Goal: Navigation & Orientation: Find specific page/section

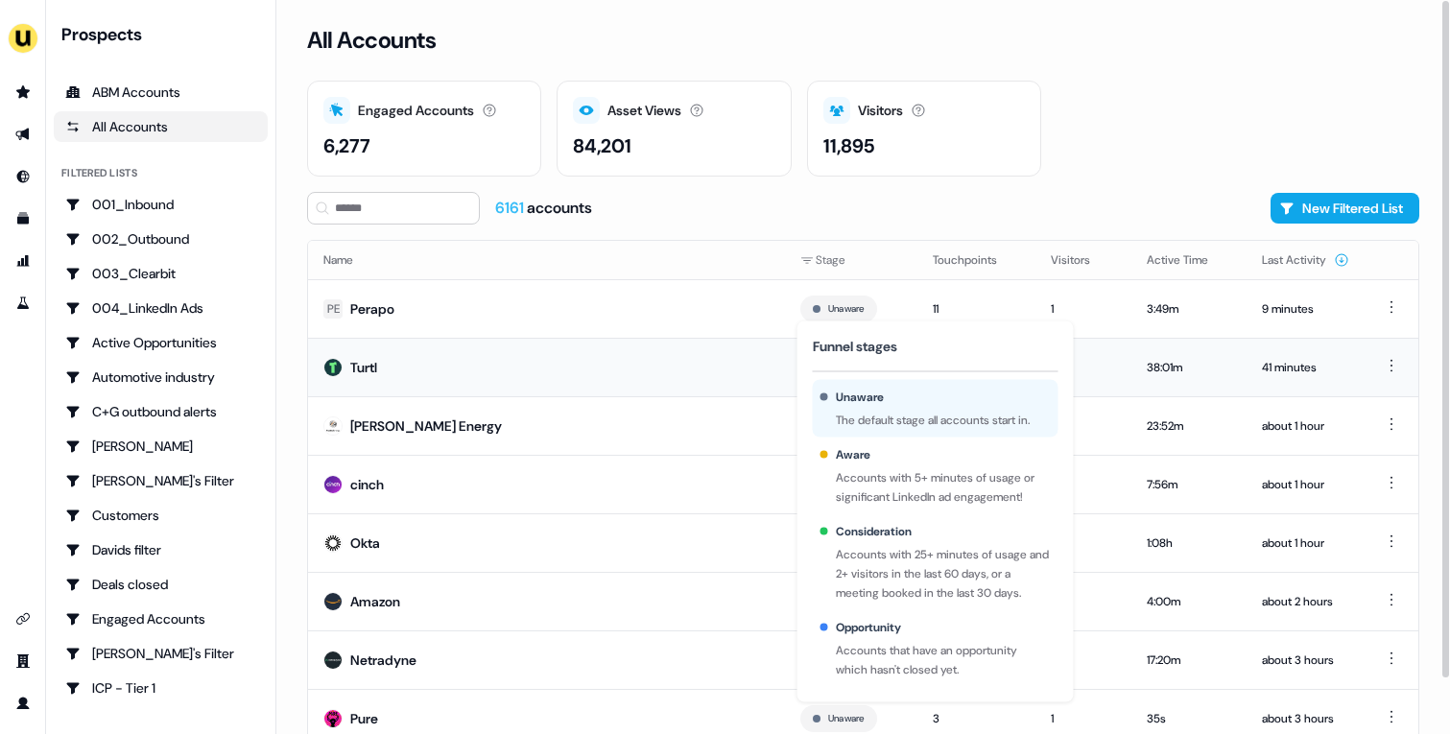
scroll to position [59, 0]
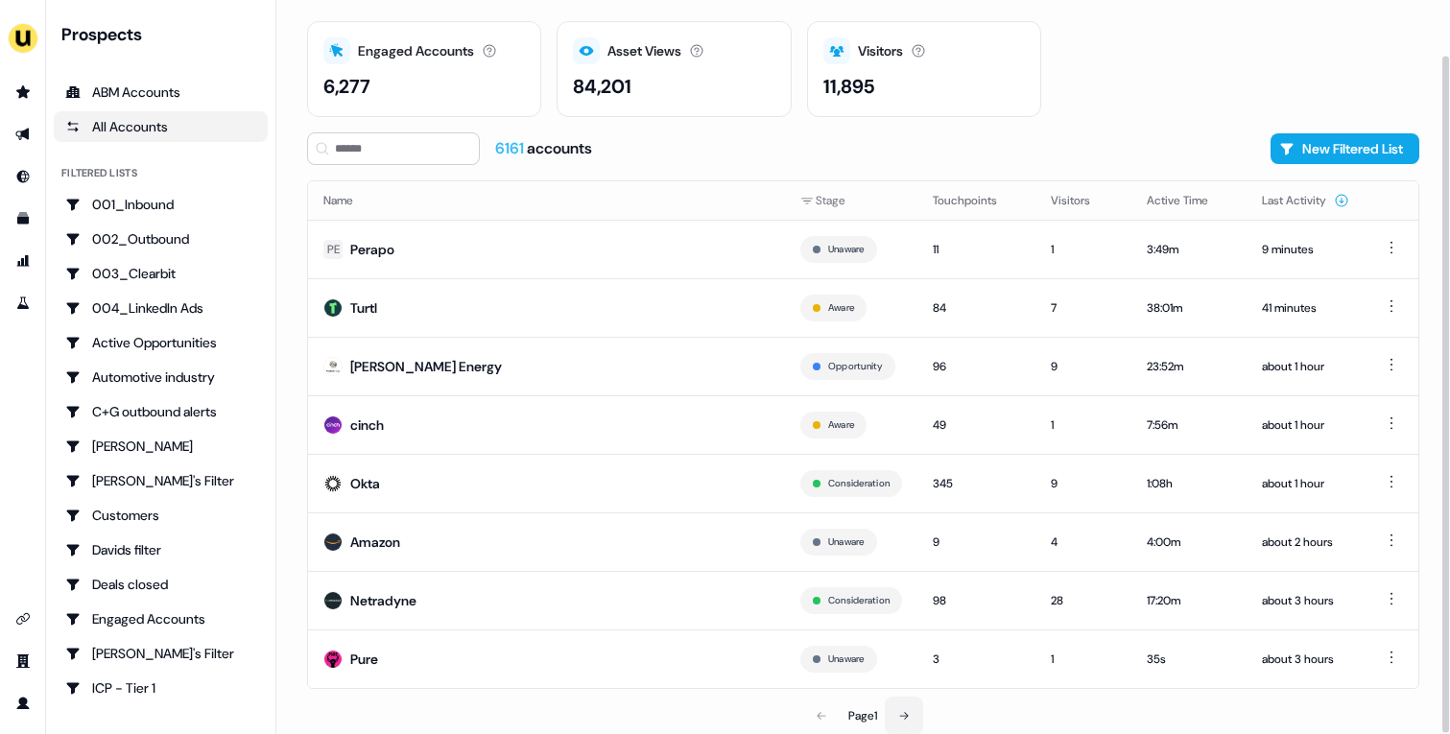
click at [899, 709] on button at bounding box center [904, 716] width 38 height 38
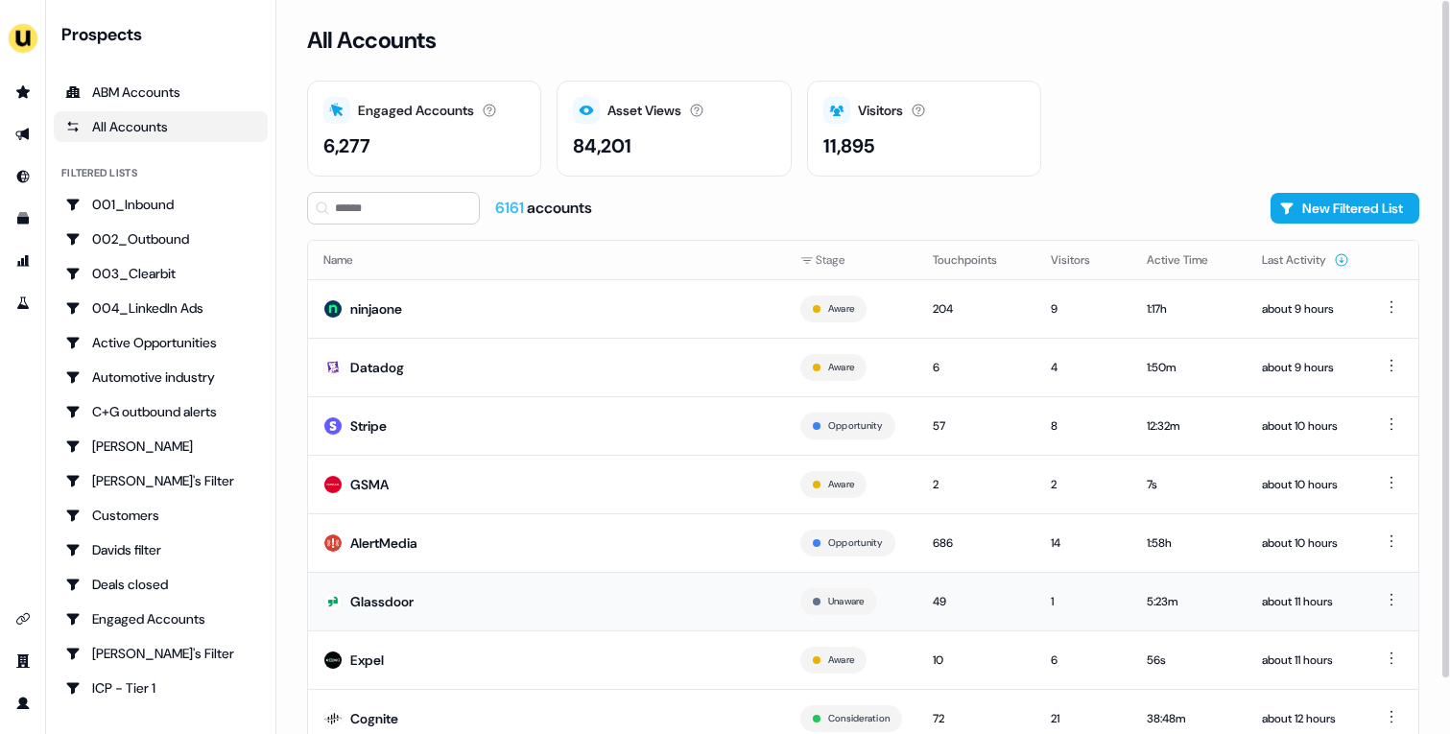
scroll to position [59, 0]
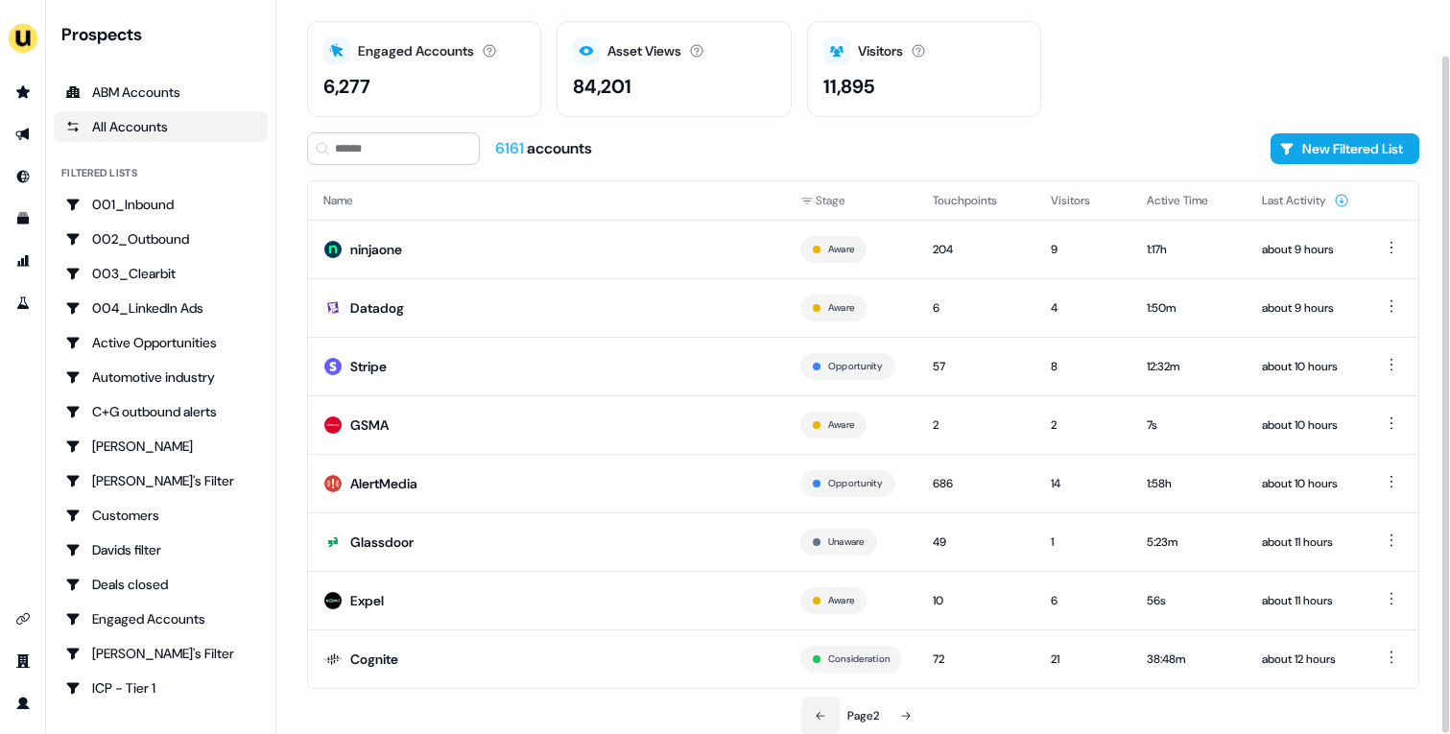
click at [817, 716] on icon at bounding box center [821, 716] width 12 height 12
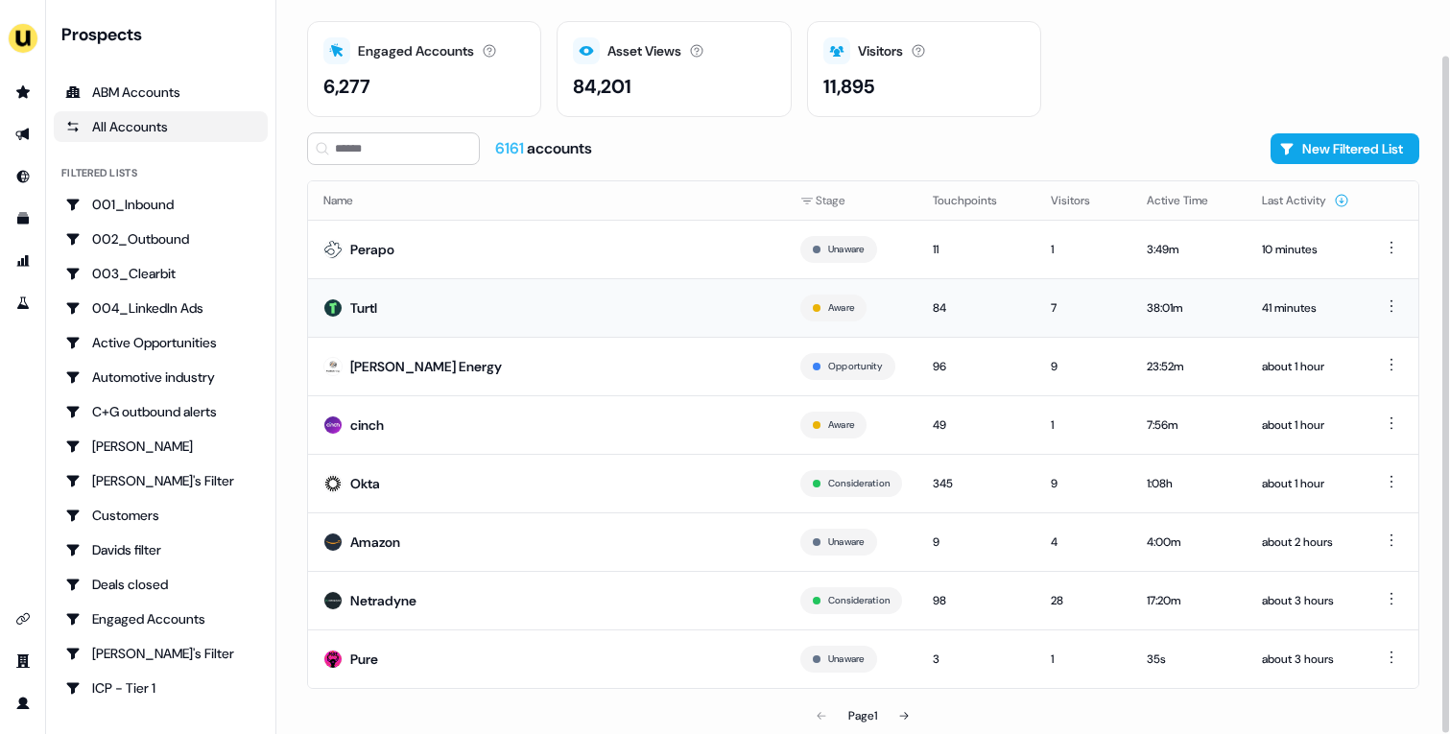
click at [527, 327] on td "Turtl" at bounding box center [546, 307] width 477 height 59
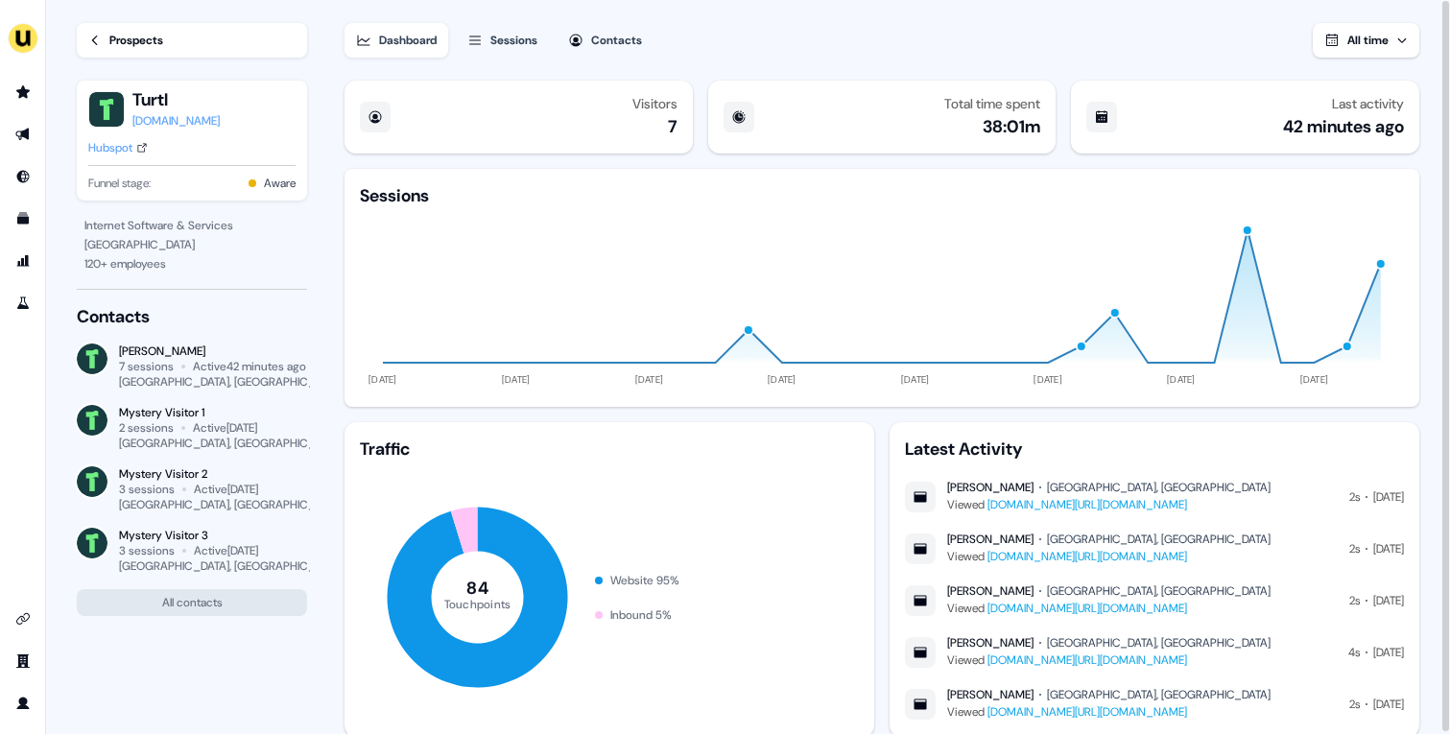
click at [150, 33] on div "Prospects" at bounding box center [136, 40] width 54 height 19
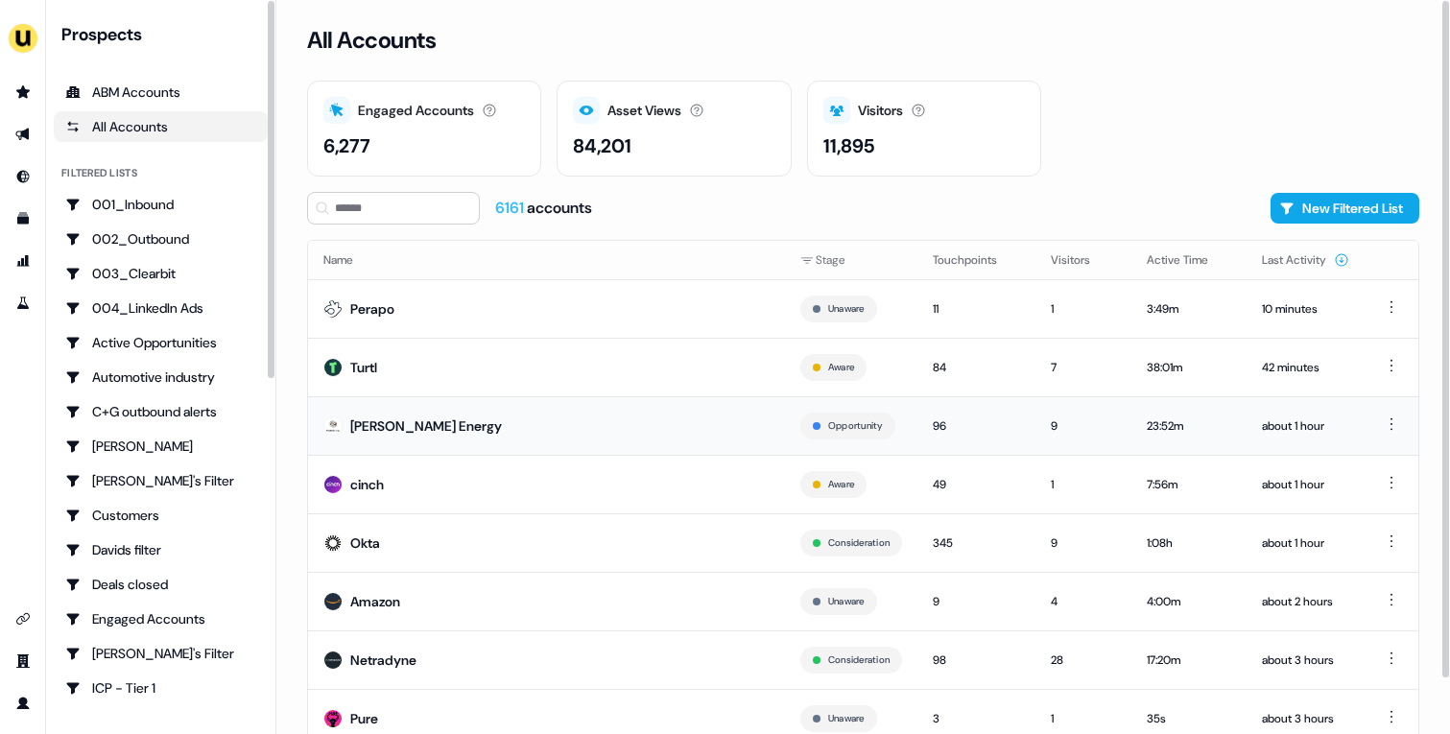
scroll to position [59, 0]
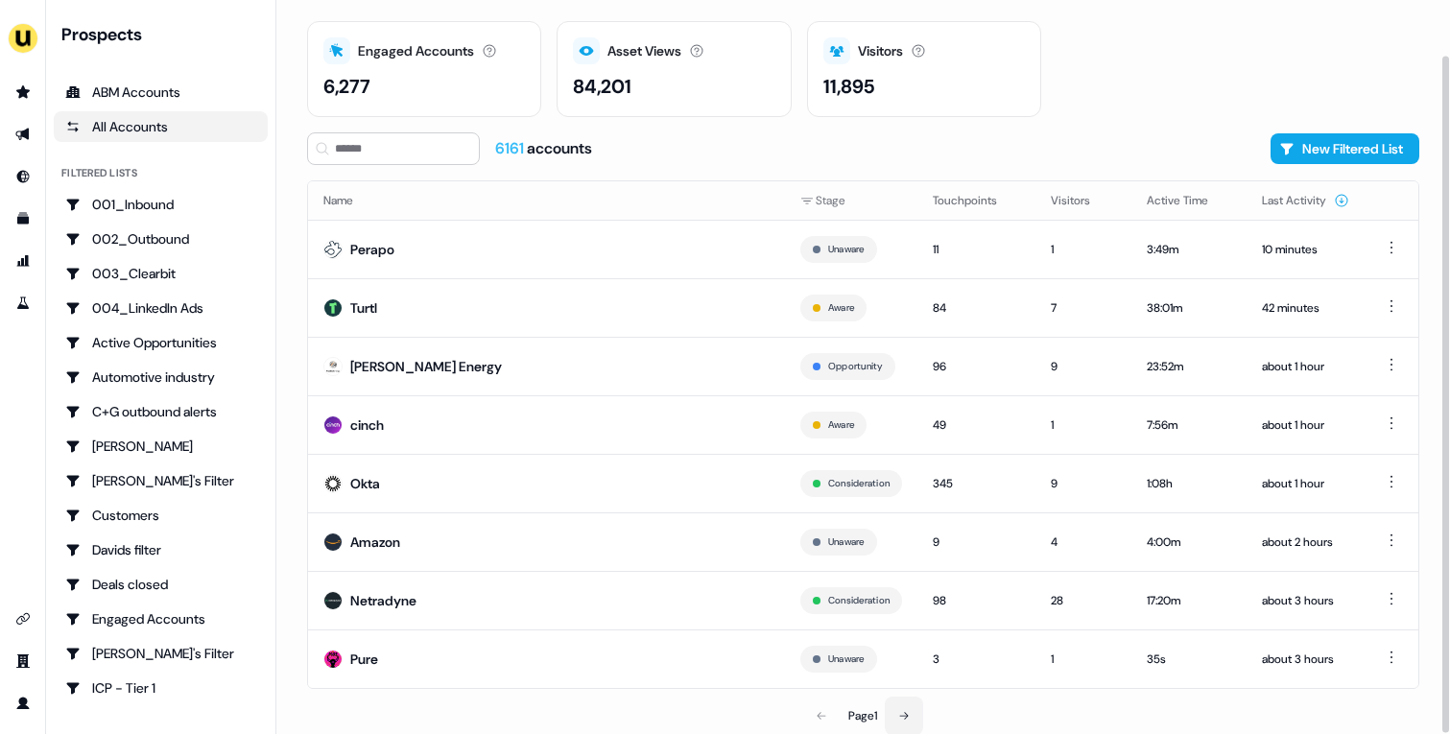
click at [905, 710] on icon at bounding box center [904, 716] width 12 height 12
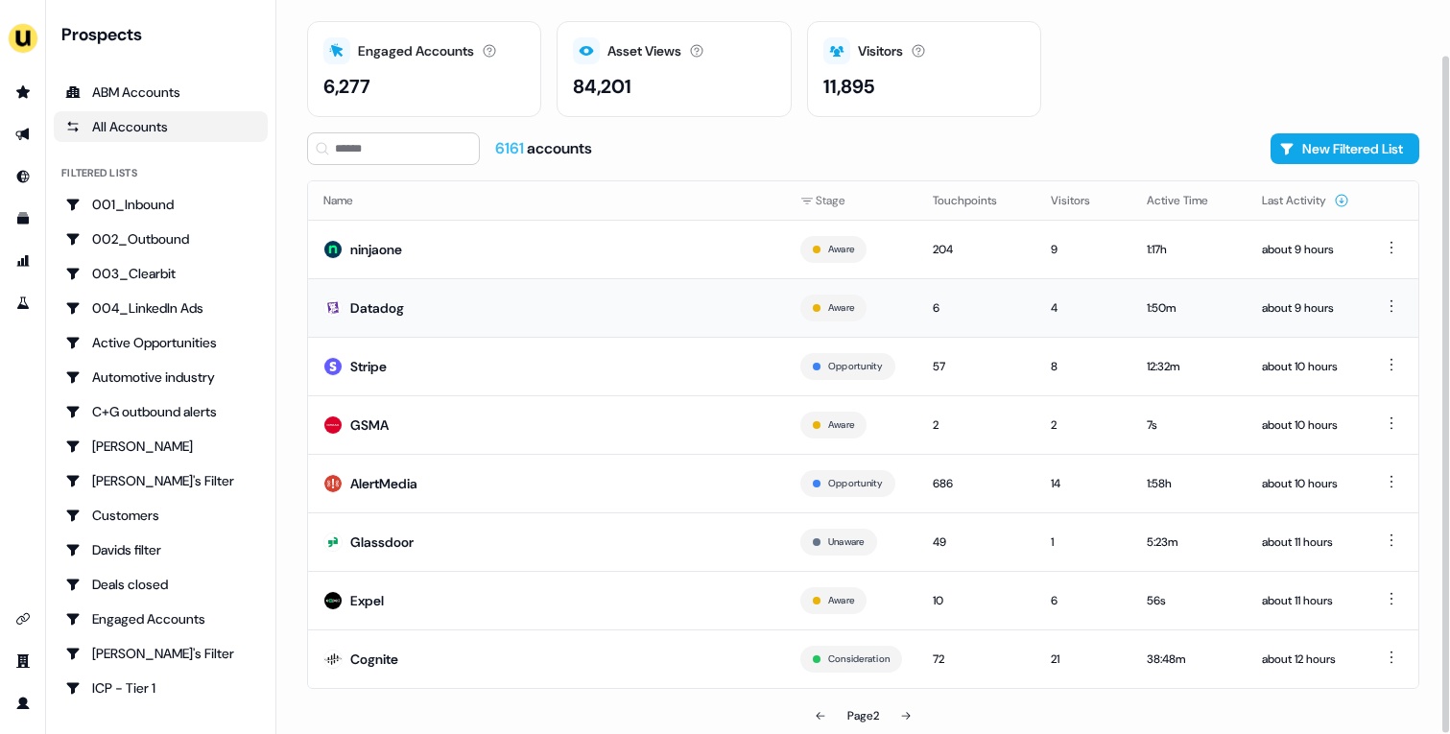
drag, startPoint x: 654, startPoint y: 418, endPoint x: 567, endPoint y: 282, distance: 161.3
click at [567, 282] on tbody "ninjaone Aware 204 9 1:17h about 9 hours Datadog Aware 6 4 1:50m about 9 hours …" at bounding box center [863, 454] width 1110 height 468
click at [522, 308] on td "Datadog" at bounding box center [546, 307] width 477 height 59
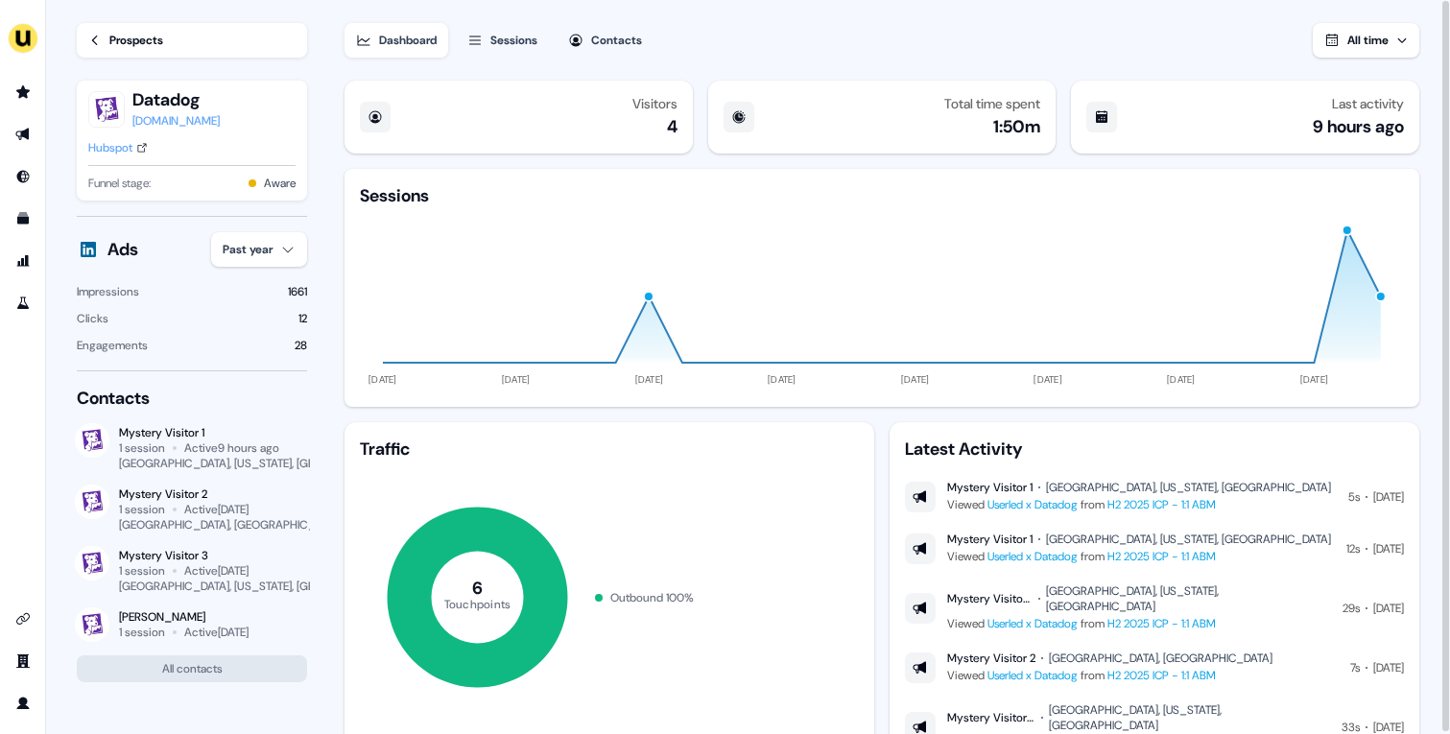
click at [131, 150] on div "Hubspot" at bounding box center [110, 147] width 44 height 19
click at [135, 46] on div "Prospects" at bounding box center [136, 40] width 54 height 19
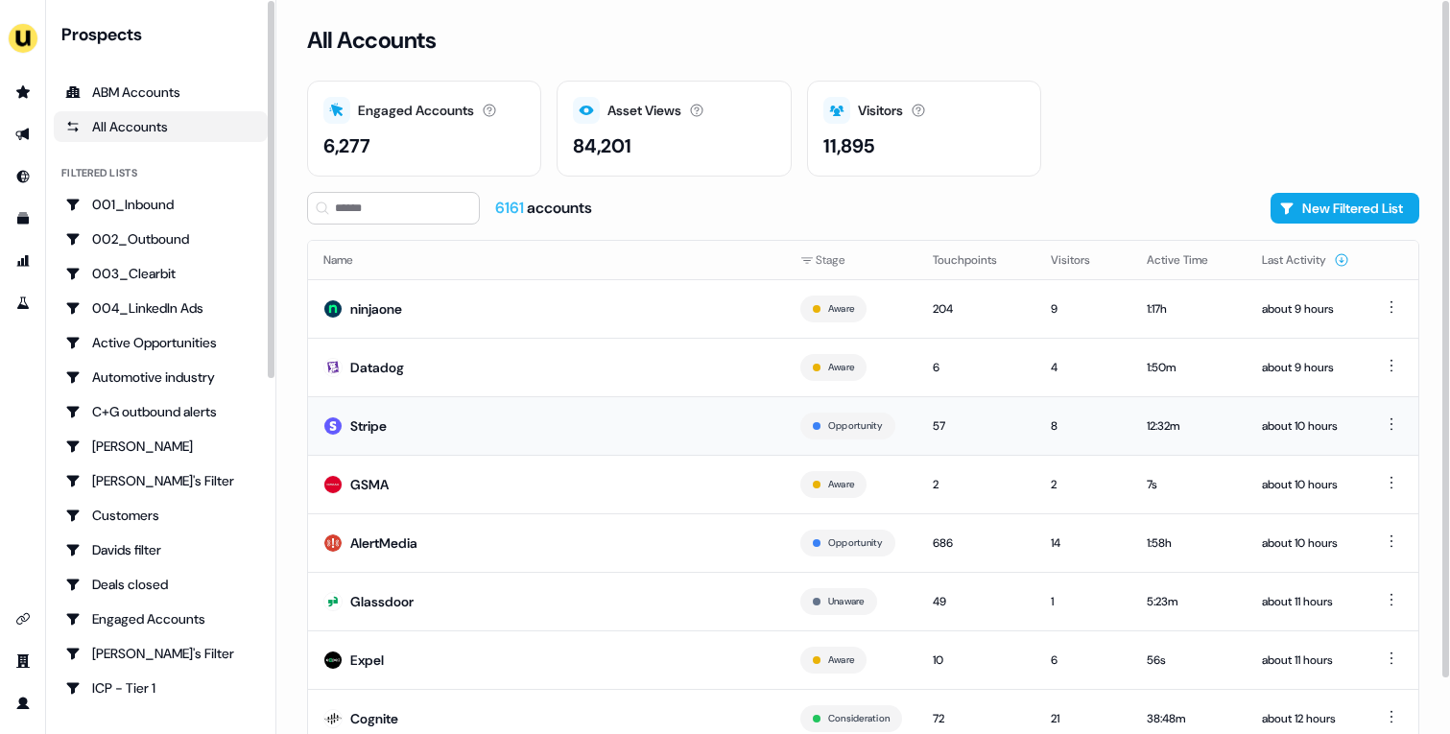
scroll to position [59, 0]
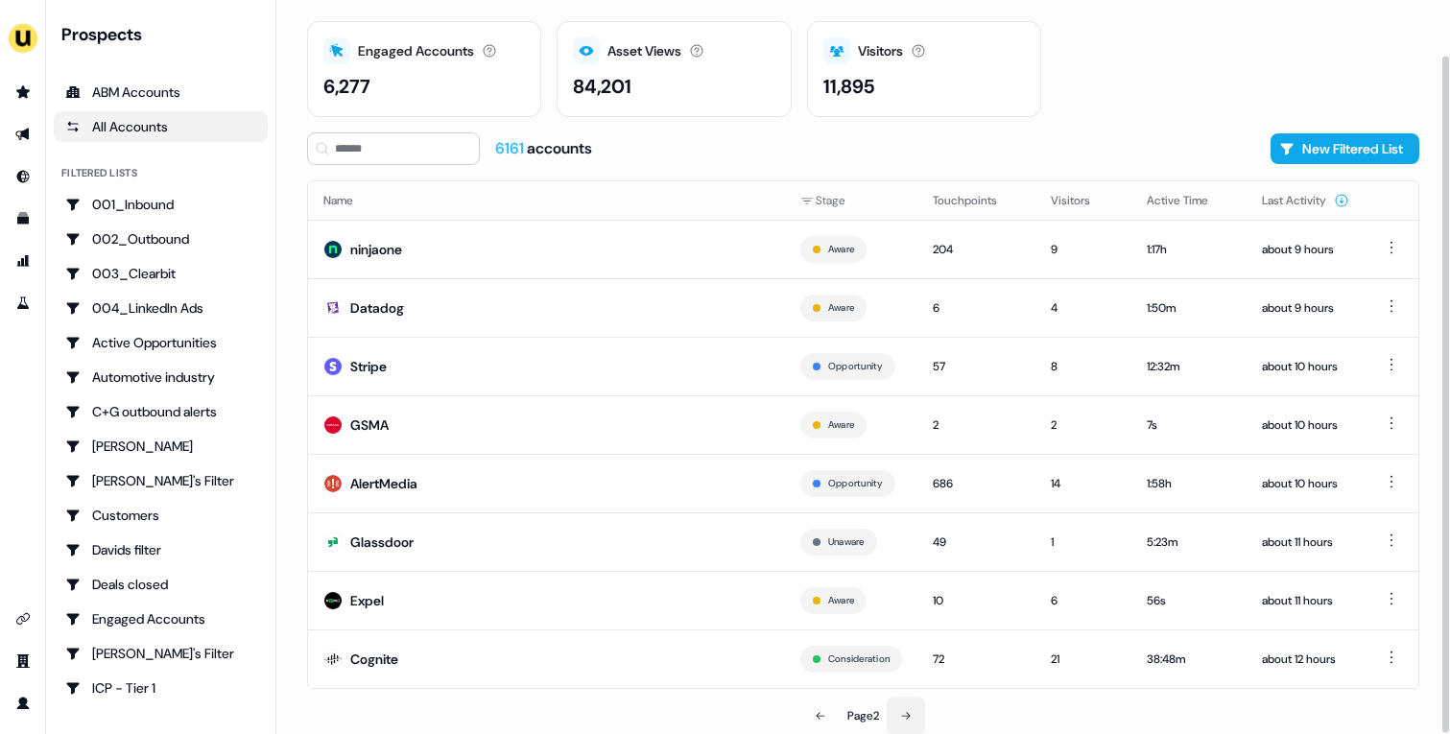
click at [908, 713] on icon at bounding box center [906, 716] width 12 height 12
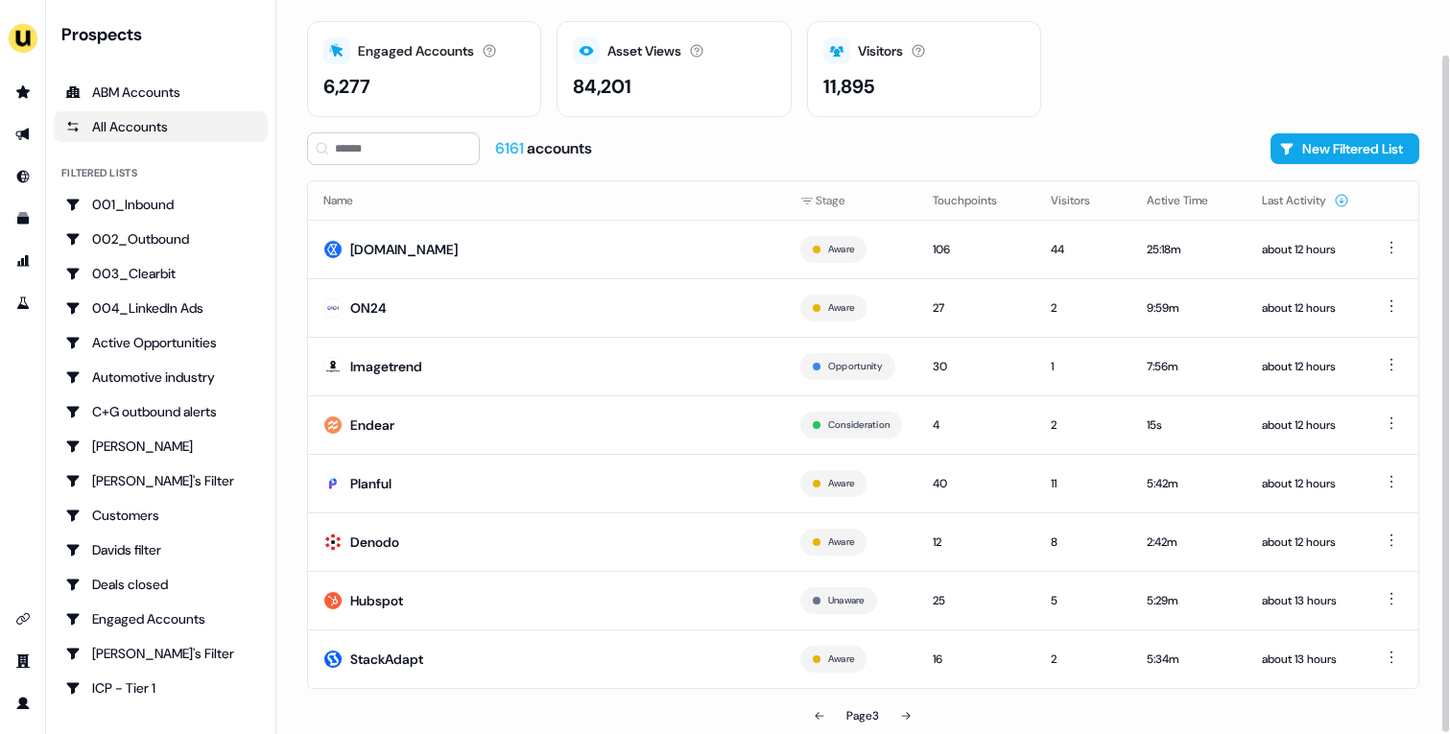
scroll to position [57, 0]
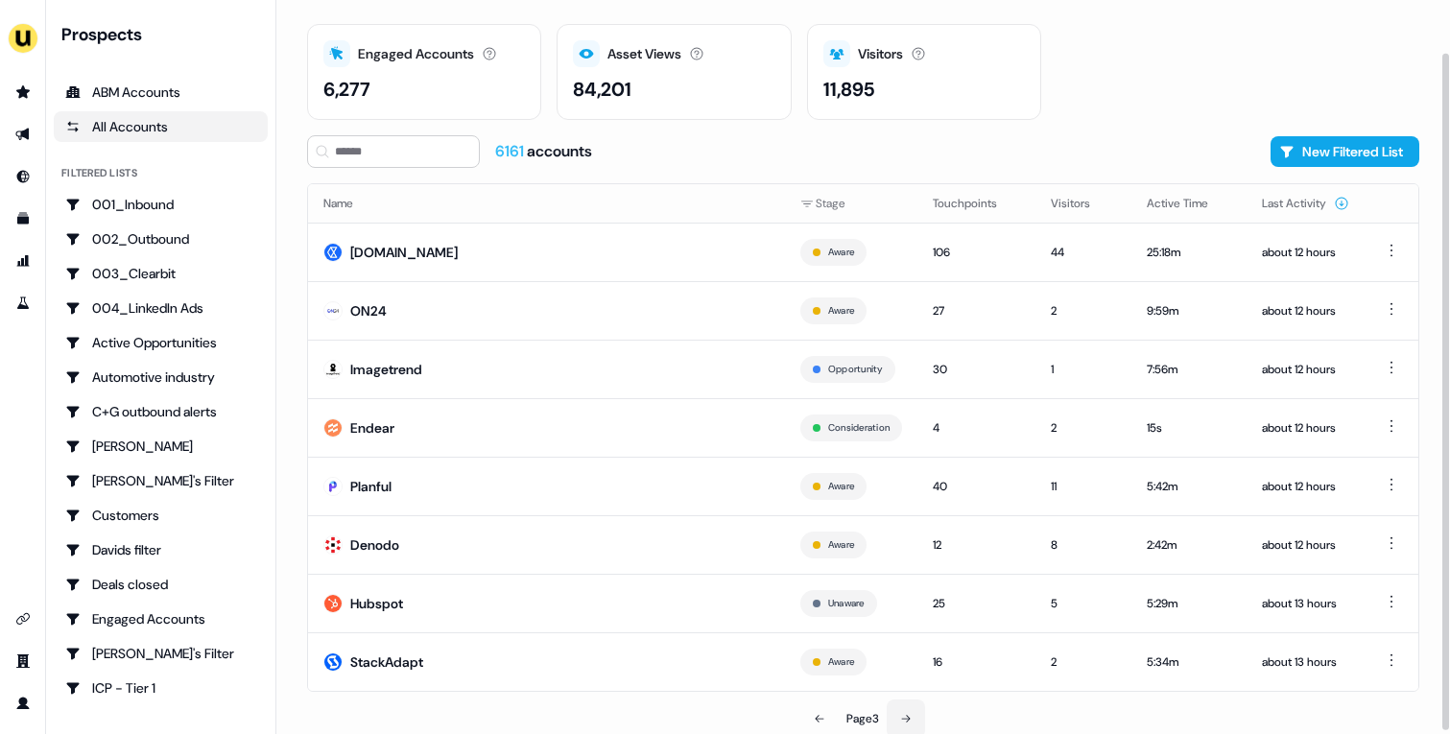
click at [911, 724] on button at bounding box center [906, 719] width 38 height 38
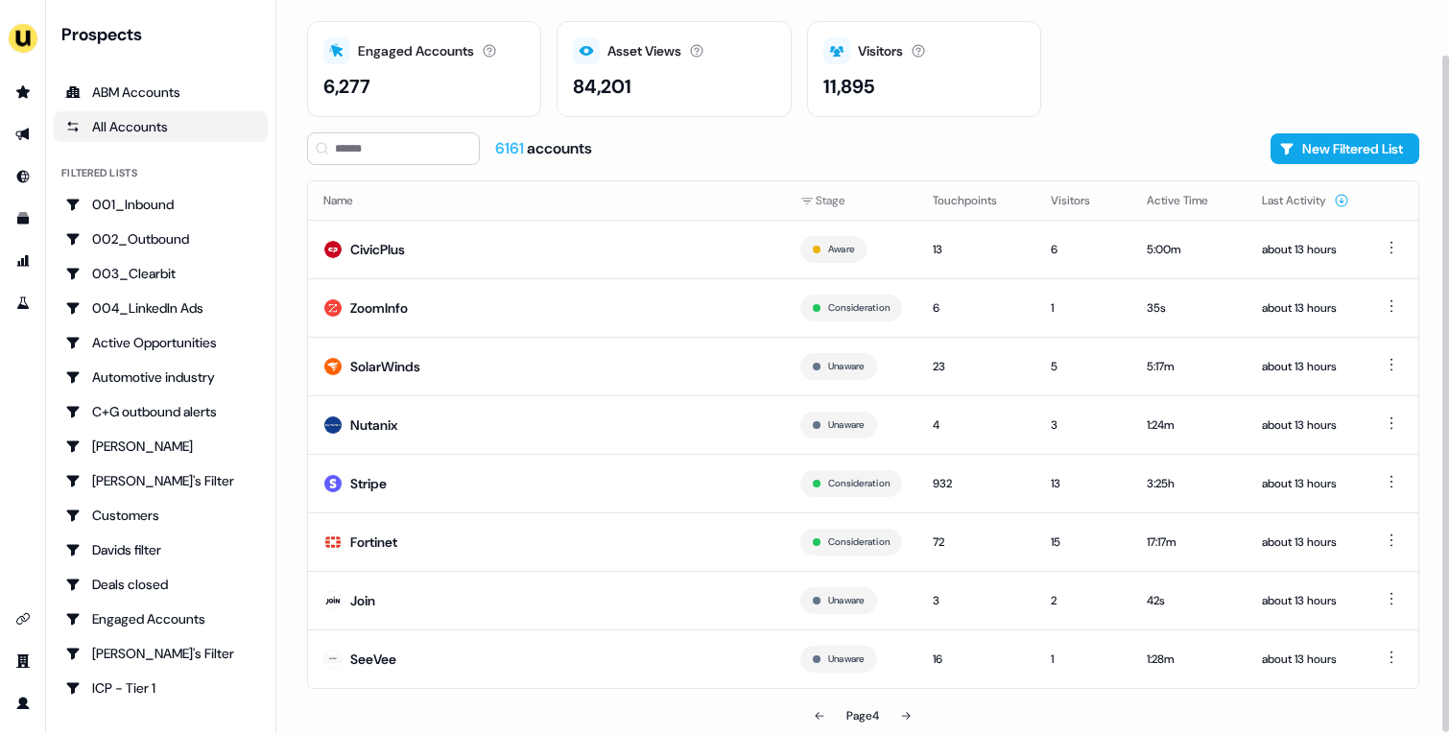
scroll to position [57, 0]
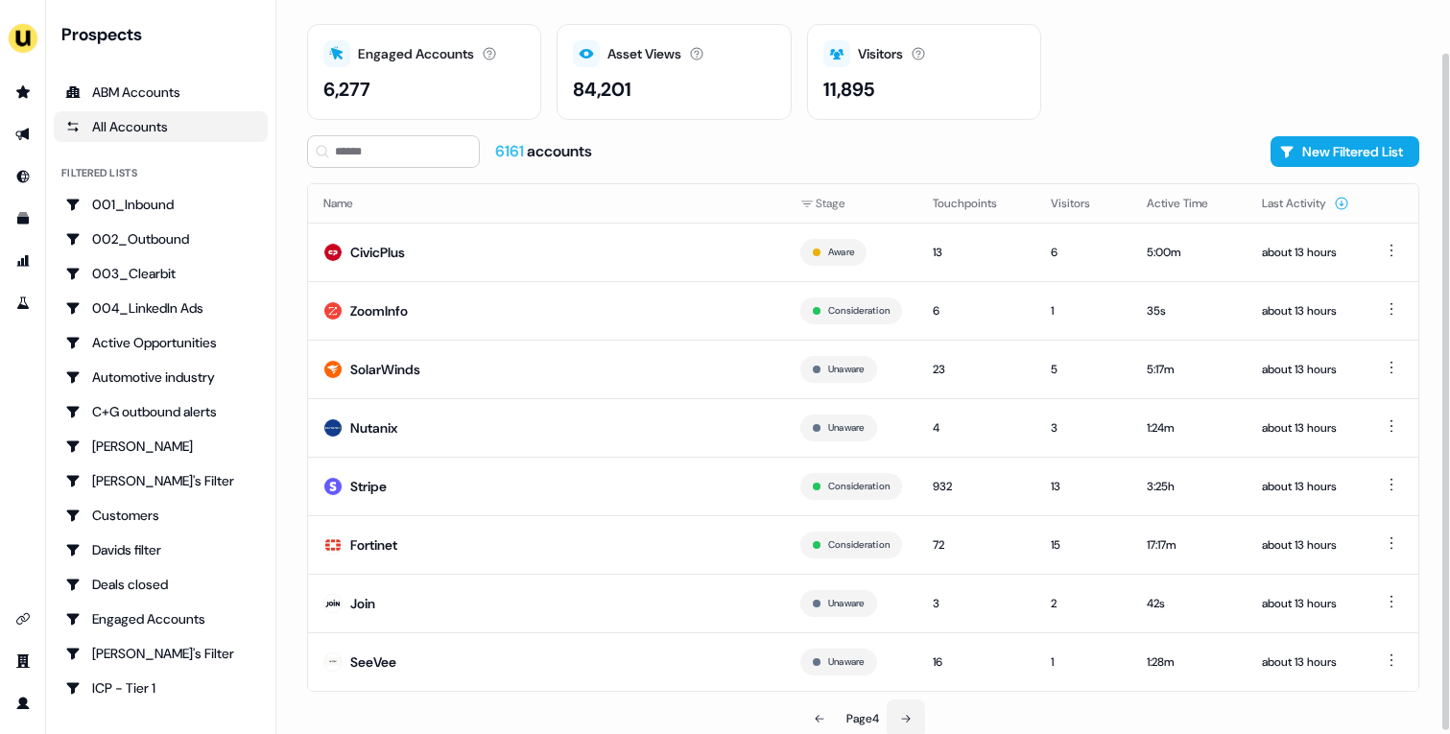
click at [911, 722] on icon at bounding box center [906, 719] width 12 height 12
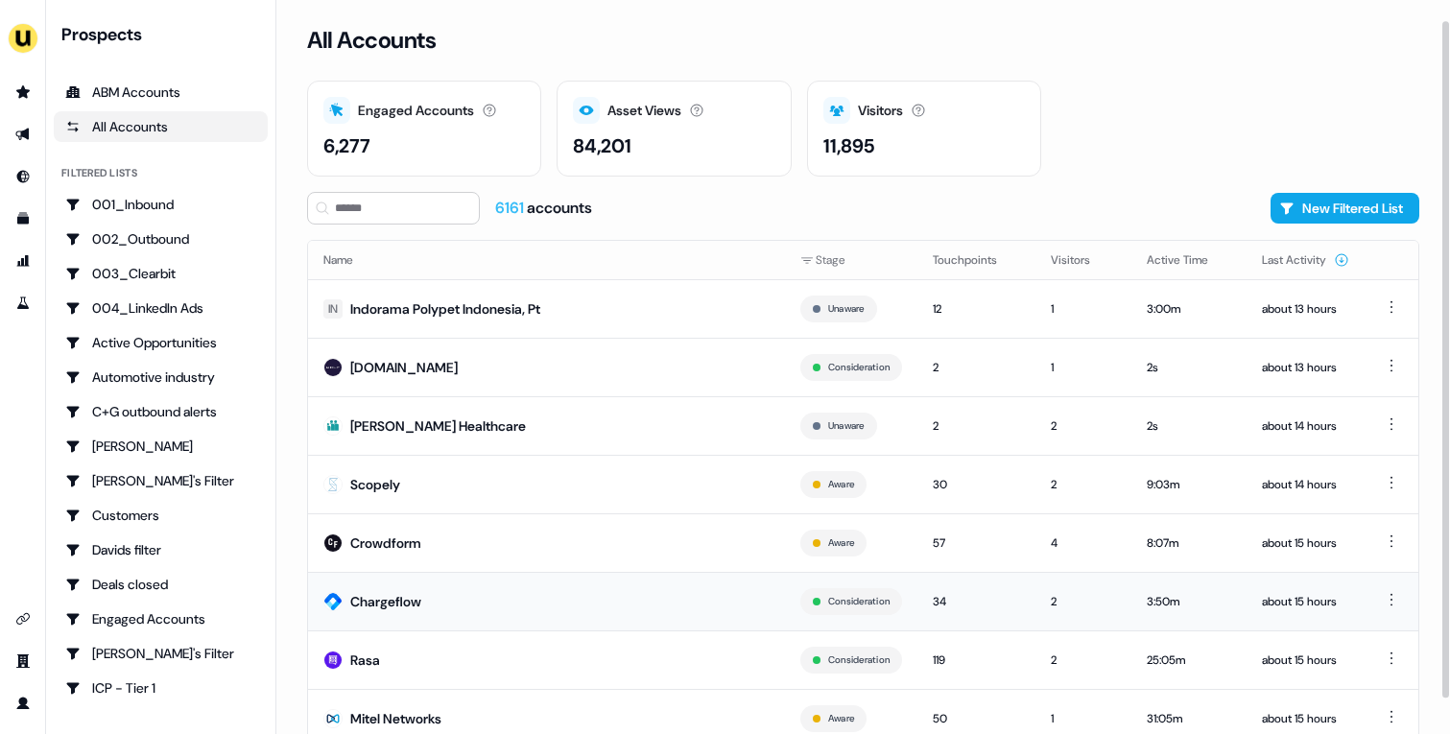
scroll to position [59, 0]
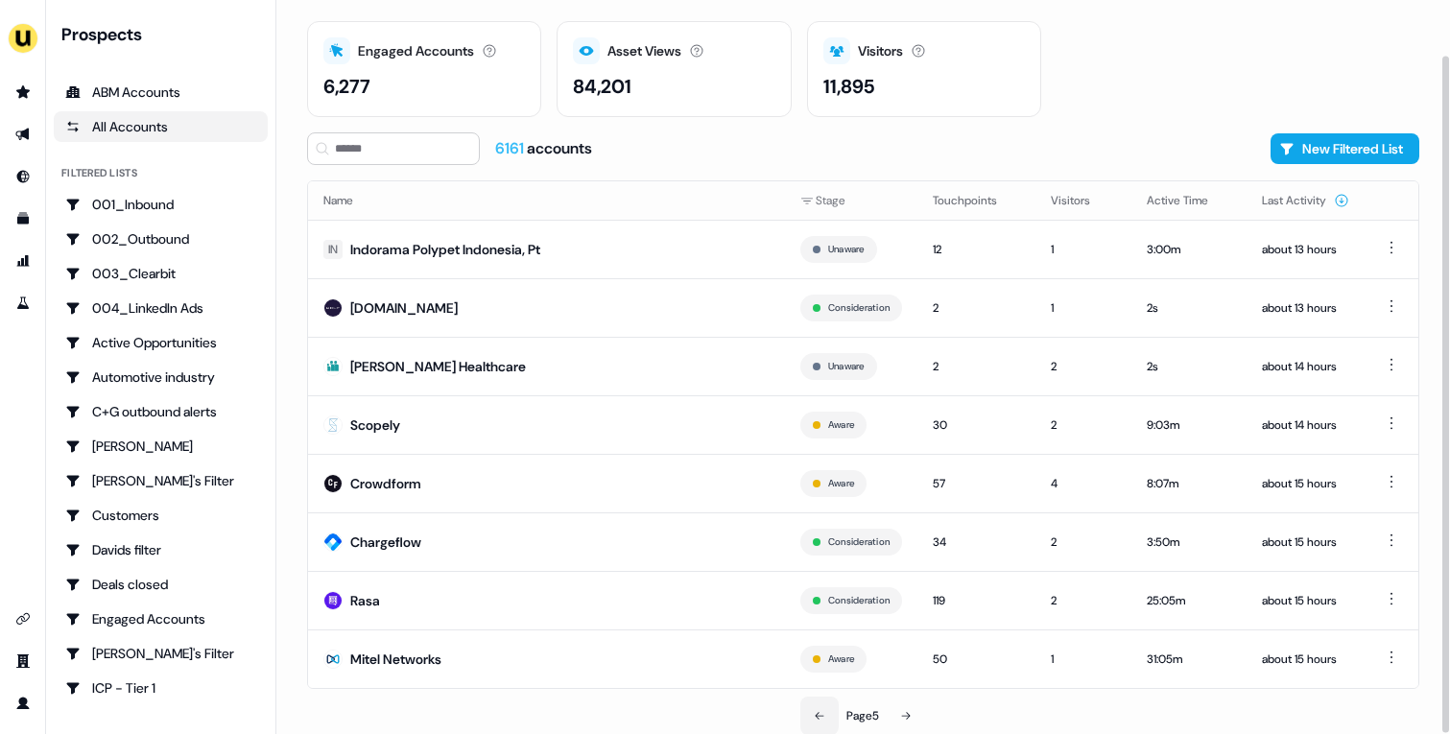
click at [830, 710] on button at bounding box center [819, 716] width 38 height 38
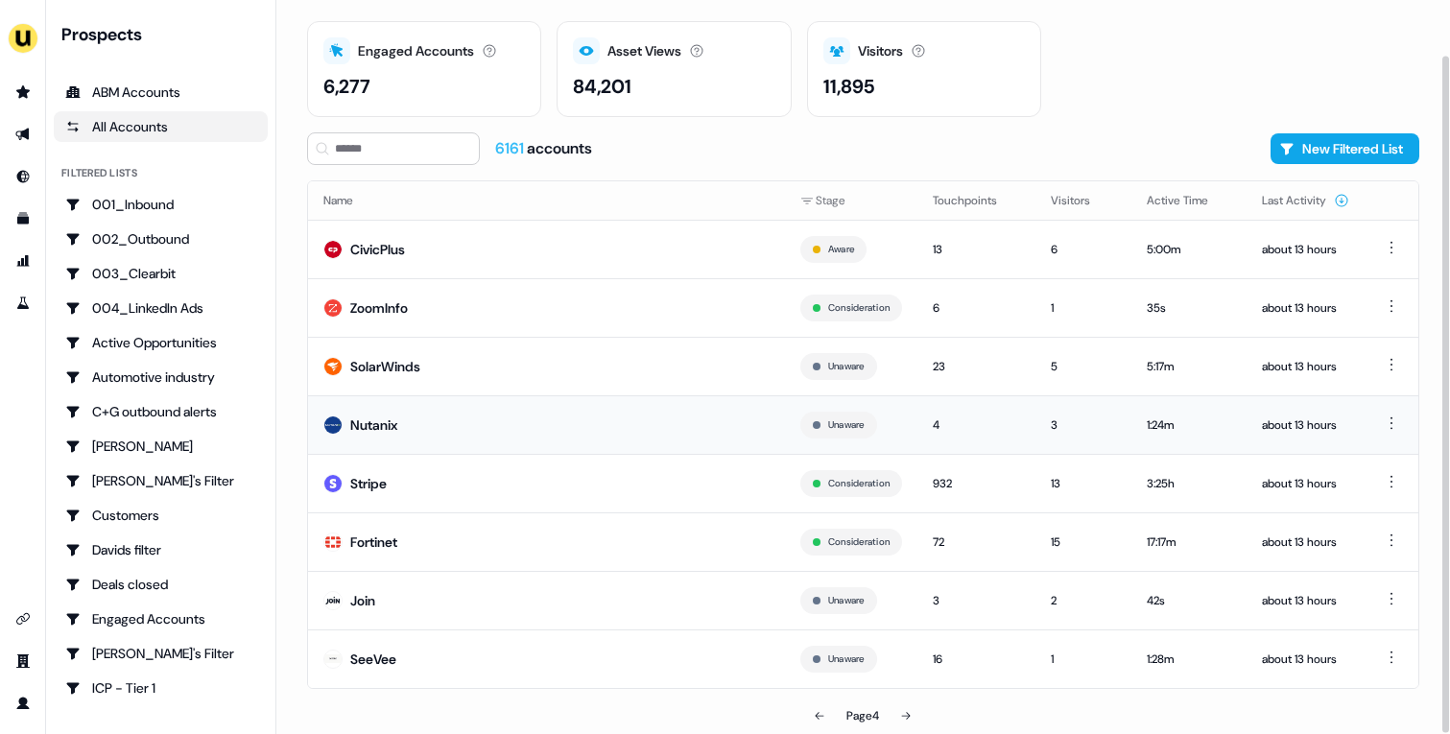
click at [500, 415] on td "Nutanix" at bounding box center [546, 424] width 477 height 59
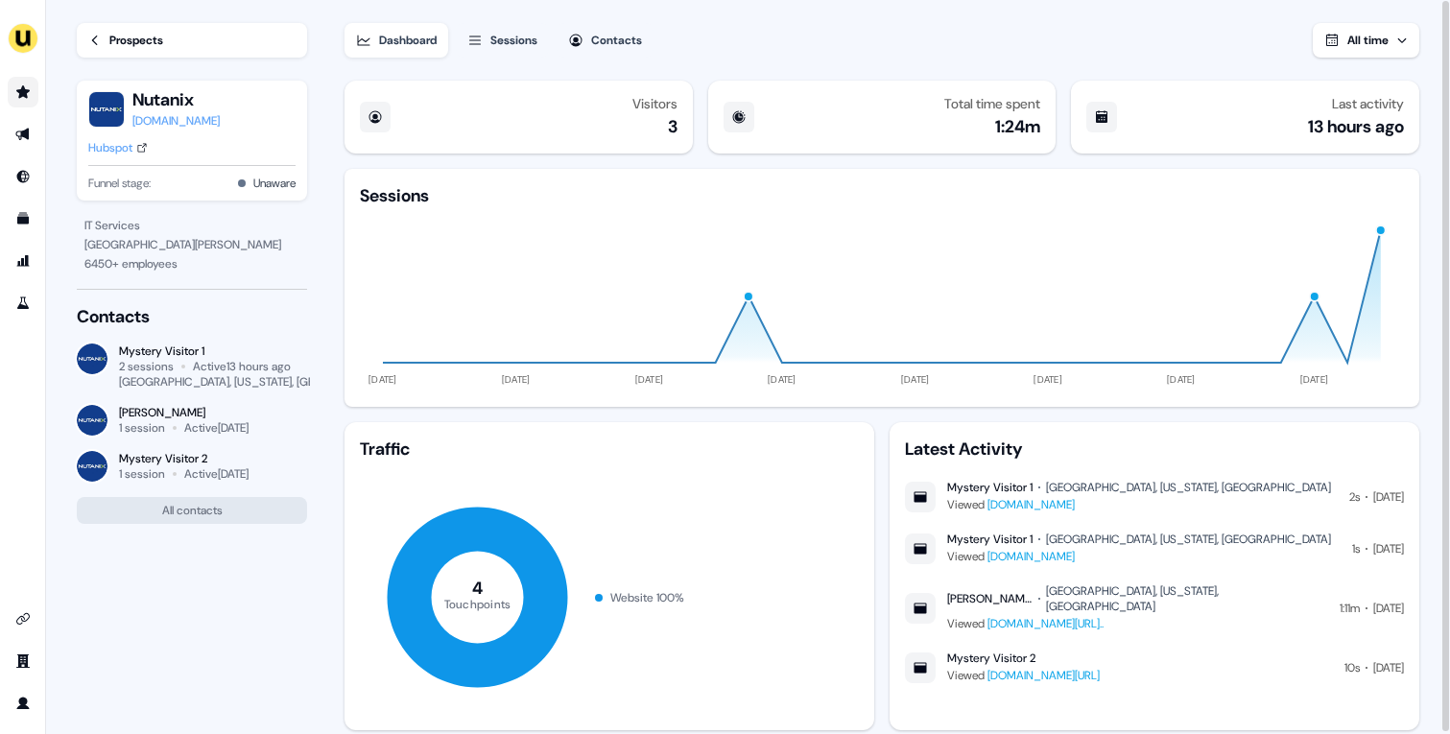
click at [24, 86] on icon "Go to prospects" at bounding box center [22, 91] width 15 height 15
